Goal: Find contact information: Find contact information

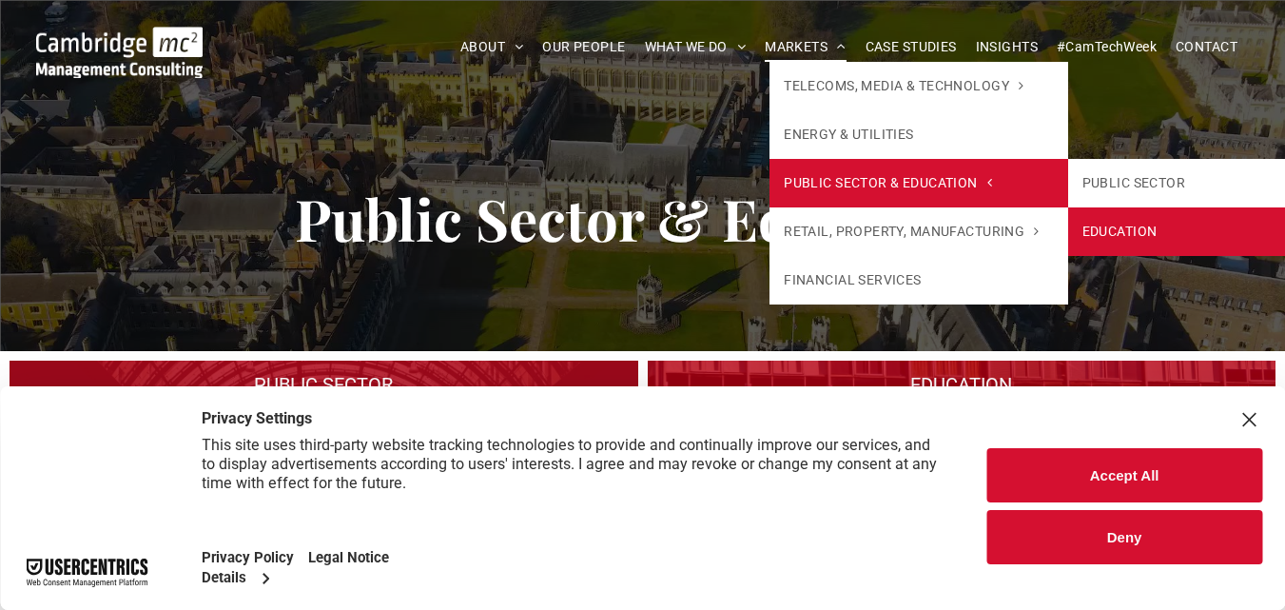
click at [1110, 224] on link "EDUCATION" at bounding box center [1217, 231] width 298 height 49
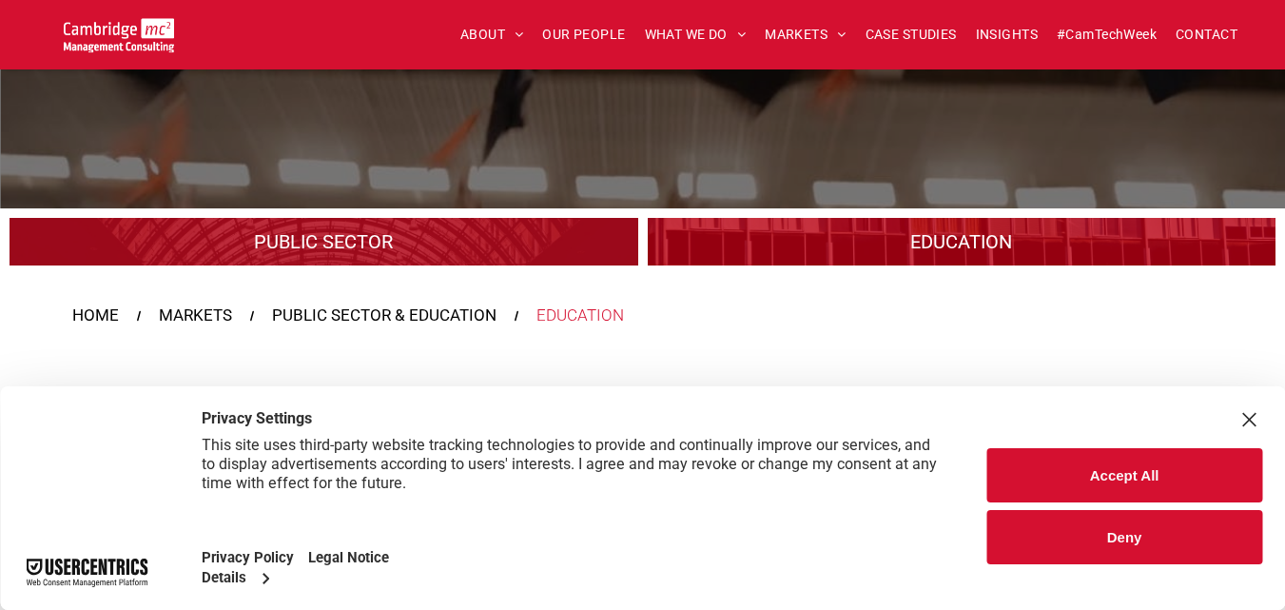
scroll to position [381, 0]
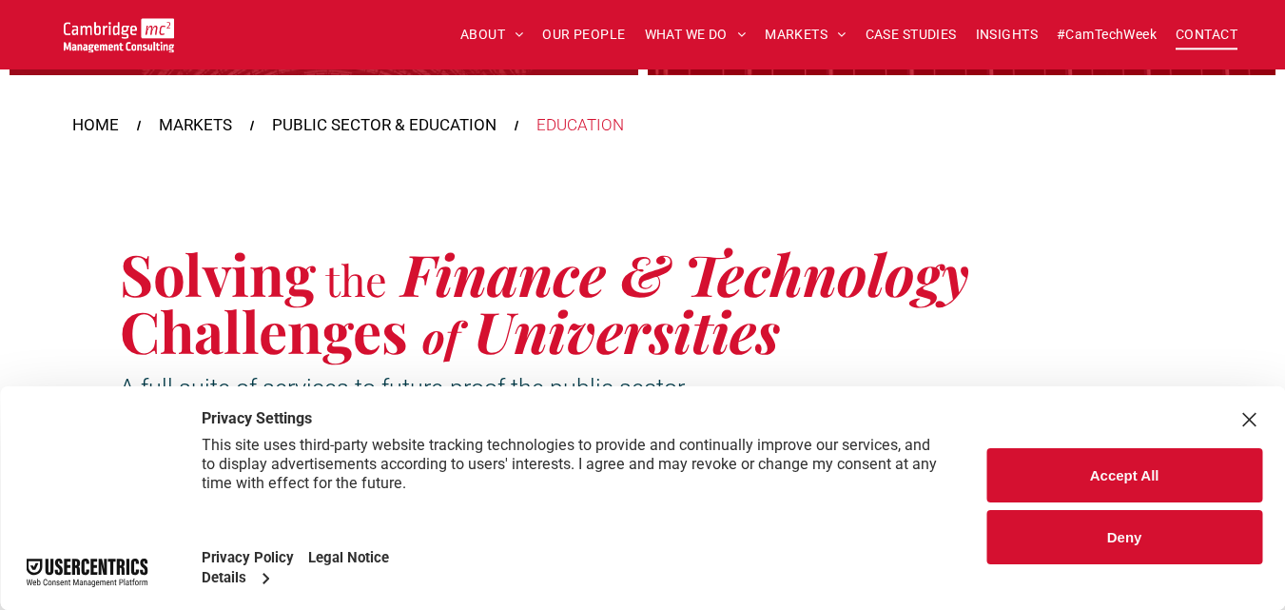
click at [1194, 34] on span "CONTACT" at bounding box center [1207, 34] width 62 height 29
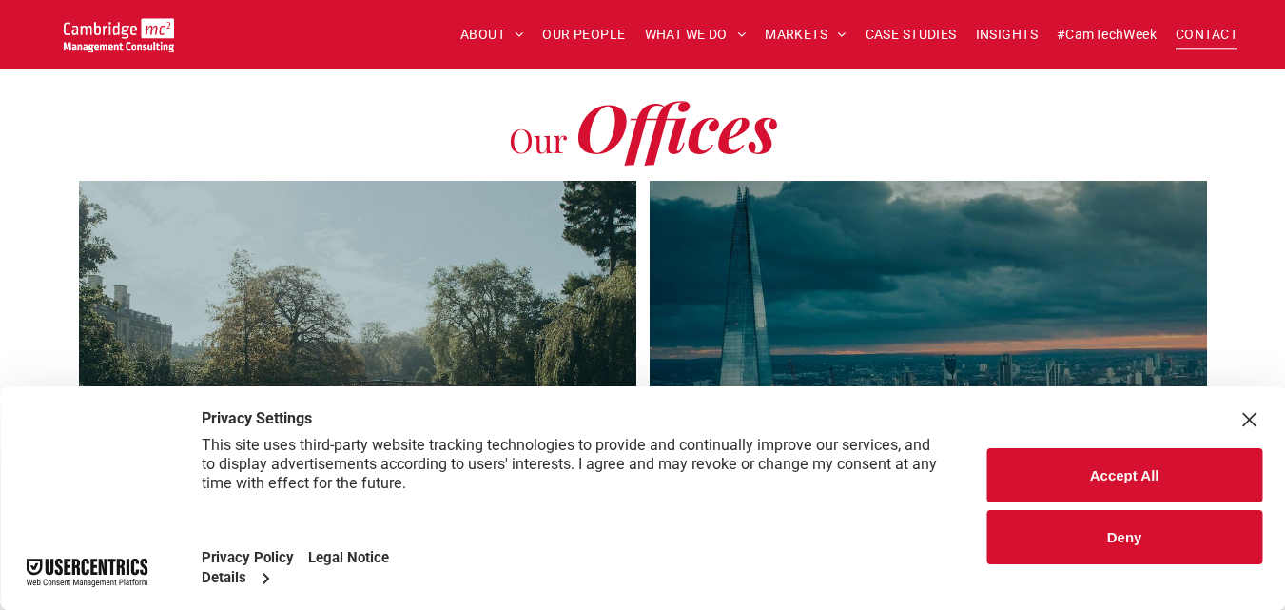
scroll to position [476, 0]
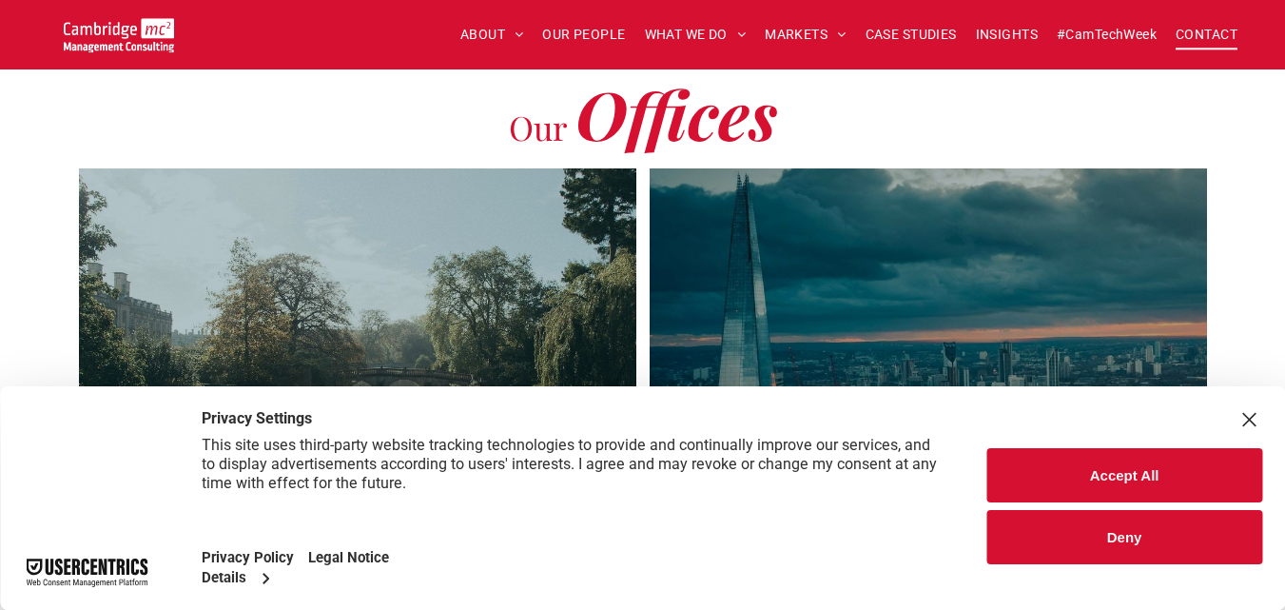
click at [1131, 531] on button "Deny" at bounding box center [1125, 537] width 276 height 54
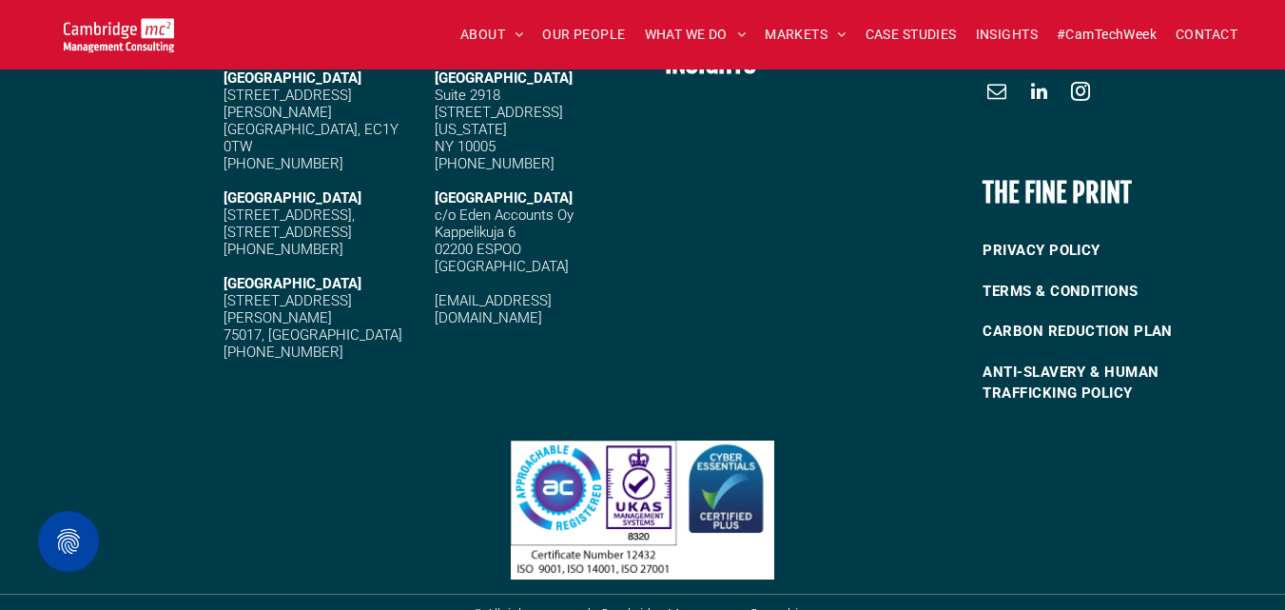
scroll to position [2672, 0]
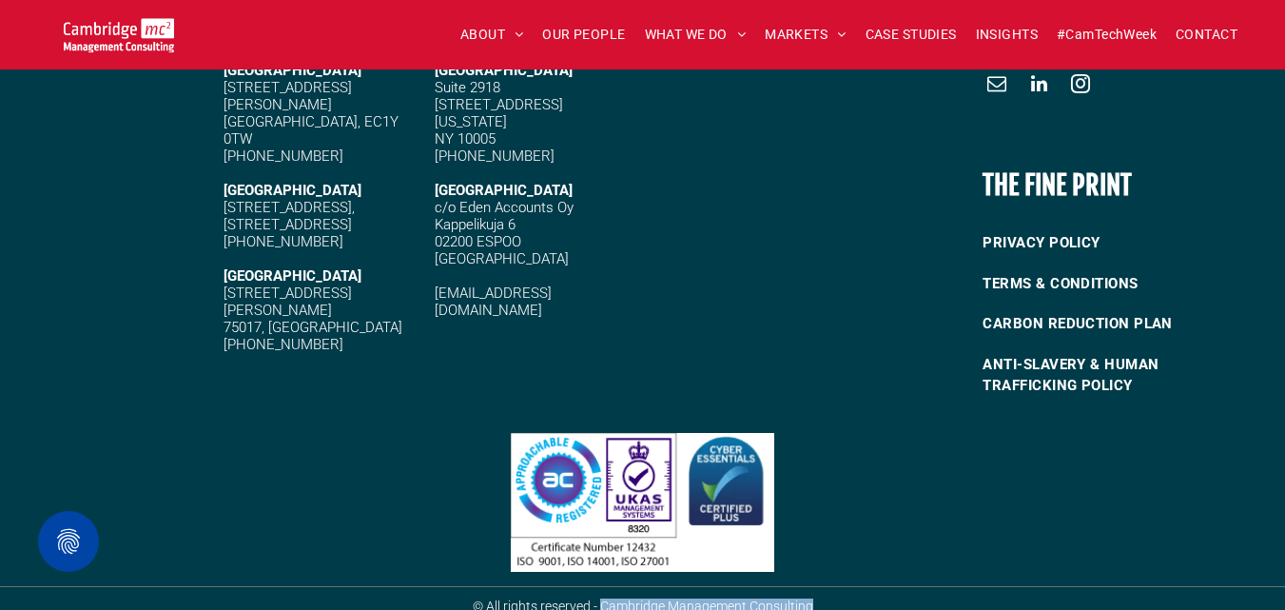
drag, startPoint x: 603, startPoint y: 589, endPoint x: 844, endPoint y: 593, distance: 240.8
click at [844, 598] on h6 "© All rights reserved - Cambridge Management Consulting" at bounding box center [643, 605] width 548 height 15
copy span "Cambridge Management Consulting"
